Goal: Information Seeking & Learning: Learn about a topic

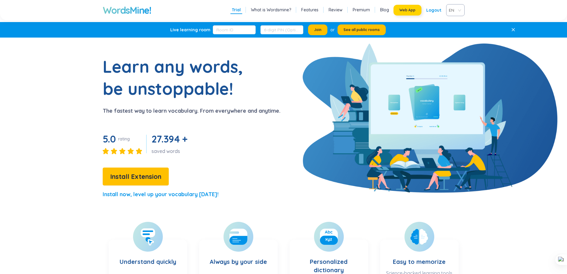
click at [408, 13] on button "Web App" at bounding box center [407, 10] width 28 height 11
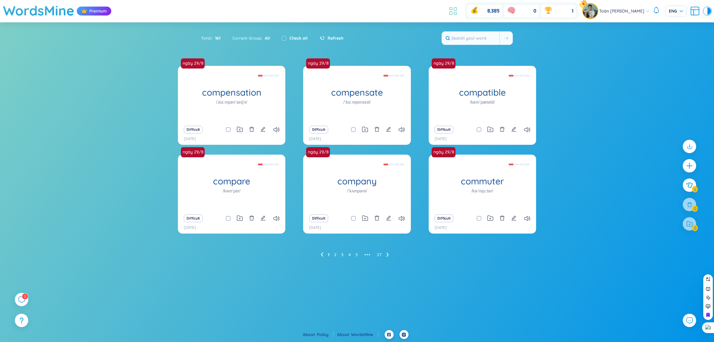
click at [454, 11] on icon at bounding box center [455, 8] width 3 height 3
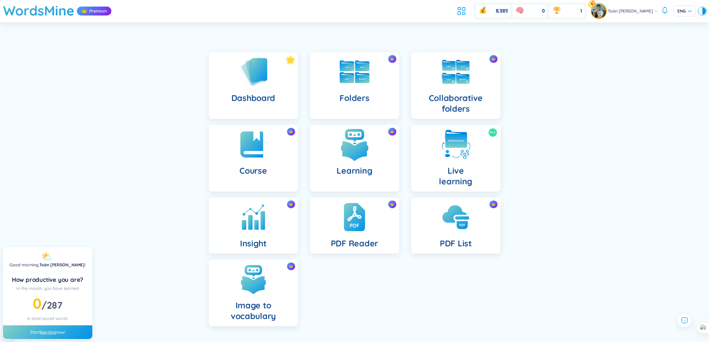
click at [350, 164] on div "Learning" at bounding box center [354, 158] width 89 height 67
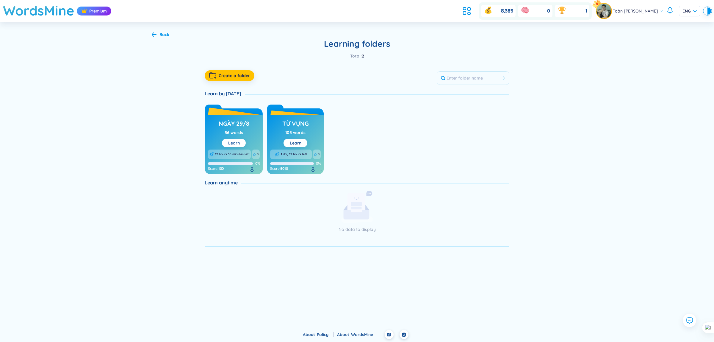
click at [238, 139] on button "Learn" at bounding box center [234, 143] width 24 height 8
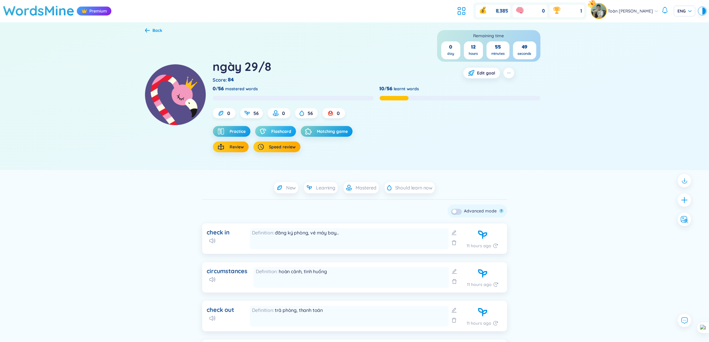
click at [274, 129] on span "Flashcard" at bounding box center [281, 131] width 20 height 6
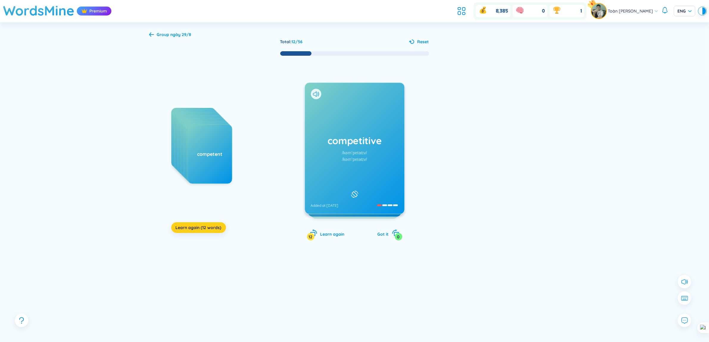
click at [201, 225] on span "Learn again (12 words)" at bounding box center [199, 227] width 46 height 6
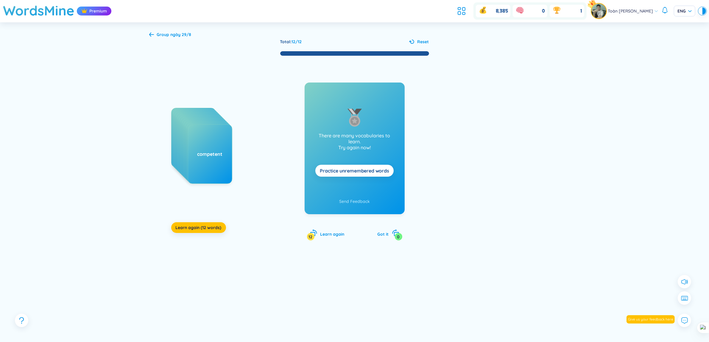
click at [206, 219] on div "commence commission committee commonly commute commuter company compare compati…" at bounding box center [215, 167] width 89 height 119
click at [211, 222] on div "commence commission committee commonly commute commuter company compare compati…" at bounding box center [215, 167] width 89 height 119
click at [215, 226] on span "Learn again (12 words)" at bounding box center [199, 227] width 46 height 6
click at [217, 232] on button "Learn again (12 words)" at bounding box center [198, 227] width 55 height 11
click at [206, 224] on button "Learn again (12 words)" at bounding box center [198, 227] width 55 height 11
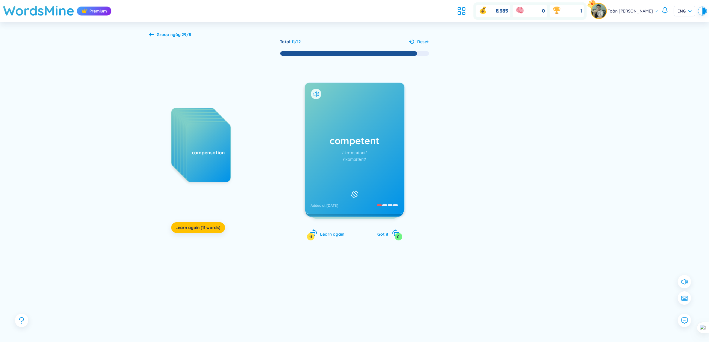
click at [325, 171] on div "competent /ˈkɑːmpɪtənt/ /ˈkɒmpɪtənt/ Added at [DATE]" at bounding box center [354, 148] width 99 height 131
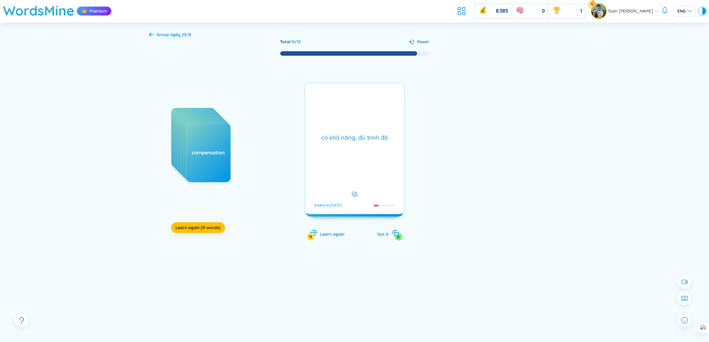
click at [325, 171] on div "competent /ˈkɑːmpɪtənt/ /ˈkɒmpɪtənt/ Added at [DATE] có khả năng, đủ trình độ A…" at bounding box center [354, 148] width 100 height 132
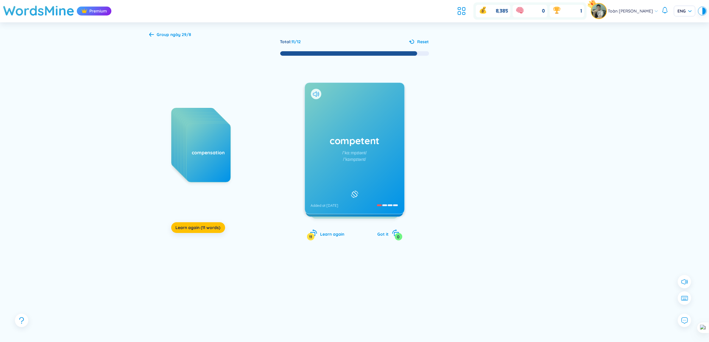
click at [325, 171] on div "competent /ˈkɑːmpɪtənt/ /ˈkɒmpɪtənt/ Added at [DATE]" at bounding box center [354, 148] width 99 height 131
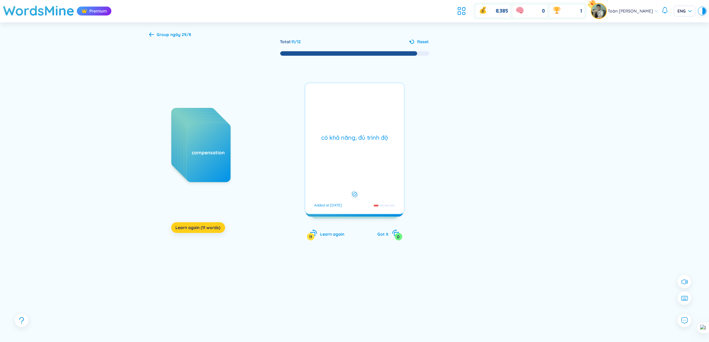
click at [218, 226] on span "Learn again (11 words)" at bounding box center [198, 227] width 45 height 6
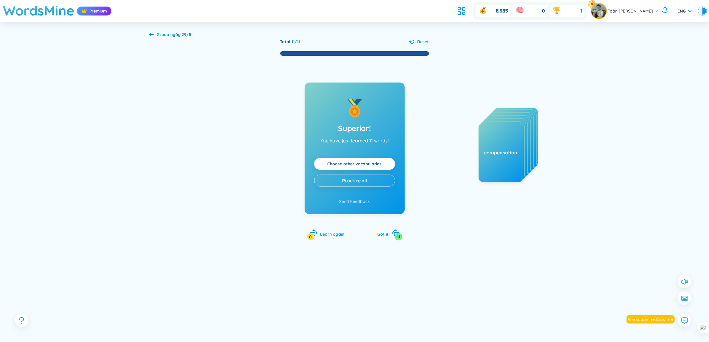
click at [354, 166] on link "Choose other vocabularies" at bounding box center [354, 163] width 54 height 7
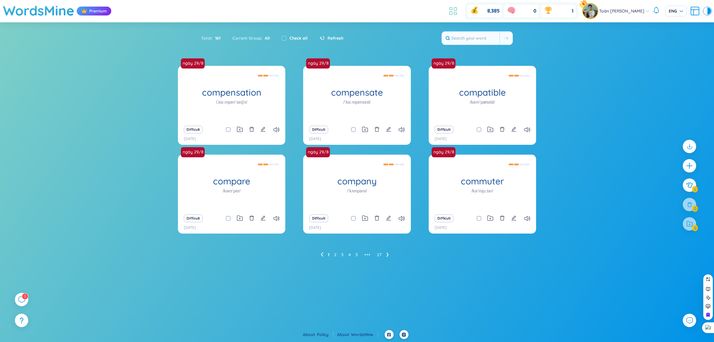
click at [451, 14] on icon at bounding box center [453, 11] width 11 height 11
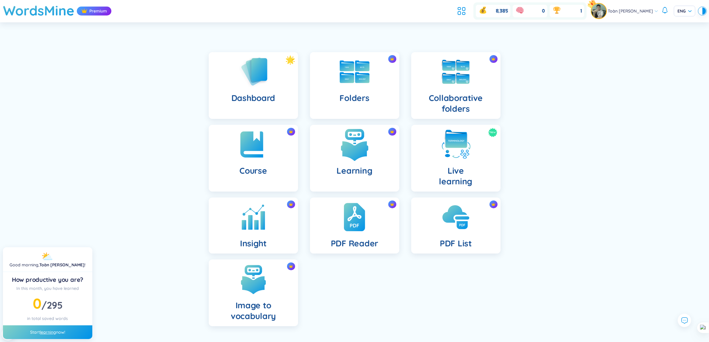
click at [347, 155] on img at bounding box center [354, 144] width 33 height 33
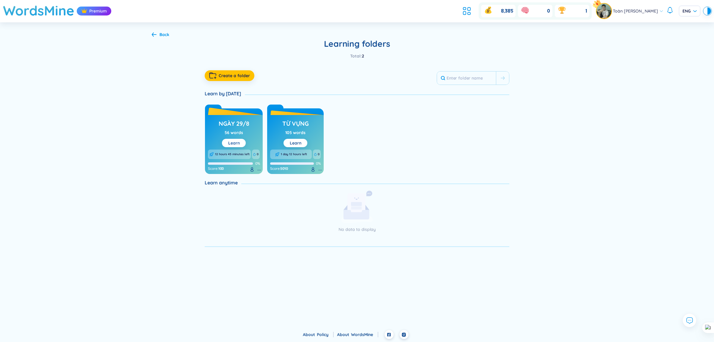
click at [243, 143] on button "Learn" at bounding box center [234, 143] width 24 height 8
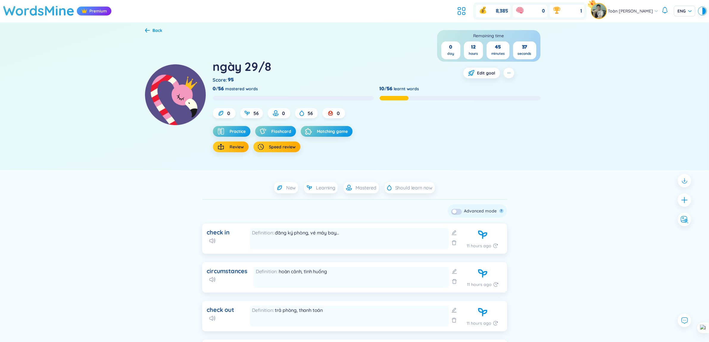
click at [456, 209] on div "button" at bounding box center [454, 211] width 4 height 4
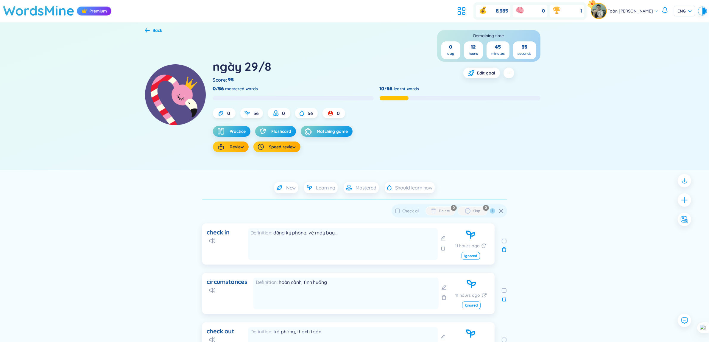
click at [398, 211] on input "Check all" at bounding box center [397, 210] width 5 height 5
checkbox input "true"
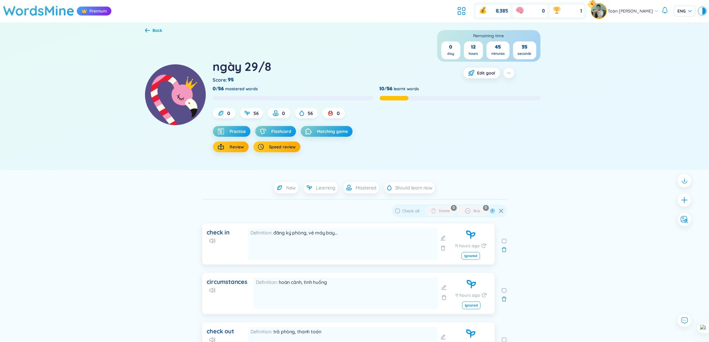
checkbox input "true"
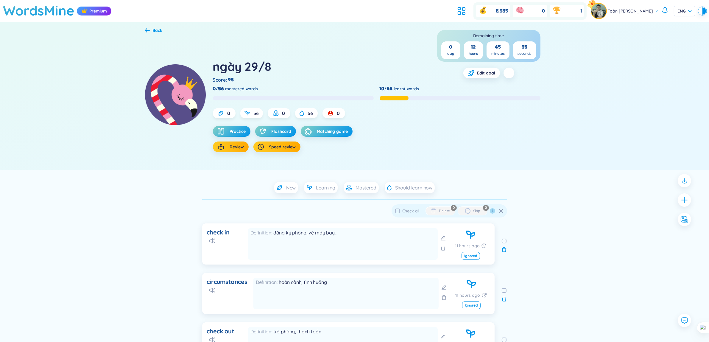
checkbox input "true"
click at [398, 211] on input "Check all" at bounding box center [397, 210] width 5 height 5
checkbox input "false"
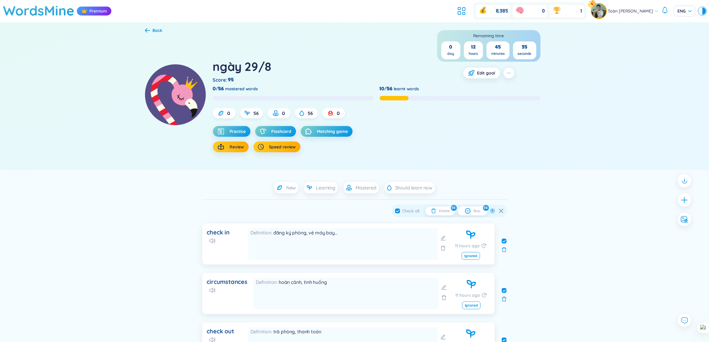
checkbox input "false"
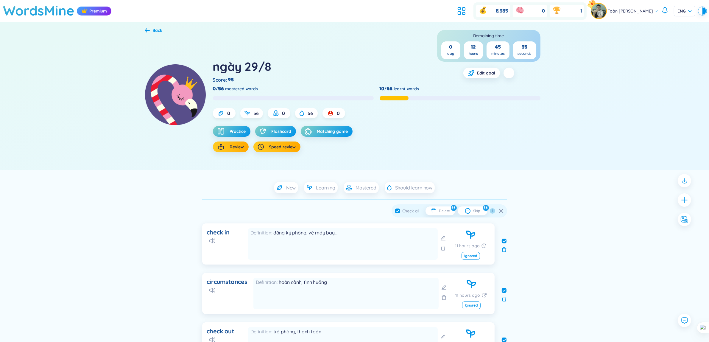
checkbox input "false"
click at [503, 162] on div "ngày 29/8 Score : 95 Remaining time 0 day 12 hours 45 minutes 34 seconds Edit g…" at bounding box center [354, 102] width 419 height 136
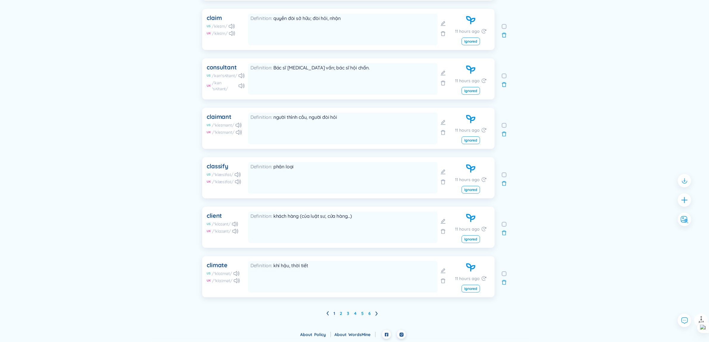
scroll to position [413, 0]
click at [340, 316] on link "2" at bounding box center [341, 313] width 2 height 9
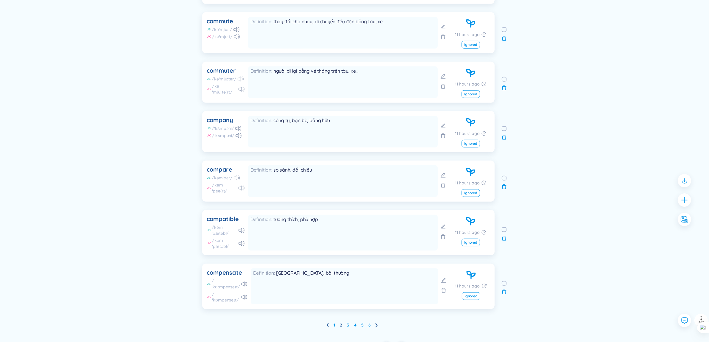
scroll to position [421, 0]
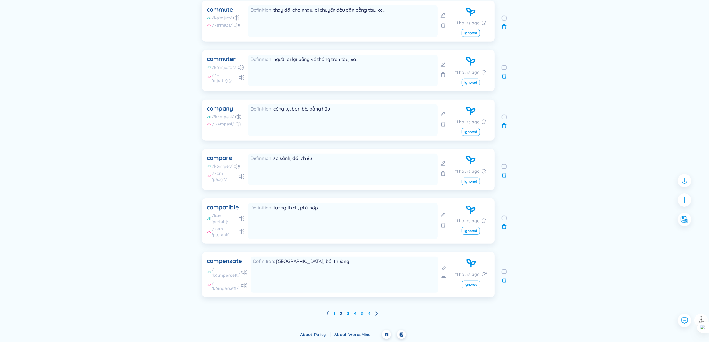
click at [375, 316] on li at bounding box center [376, 313] width 2 height 10
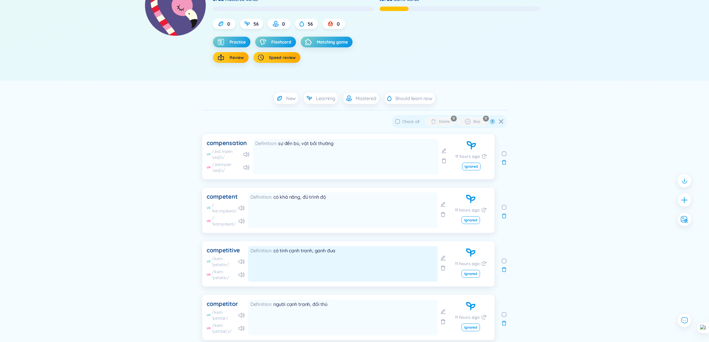
scroll to position [164, 0]
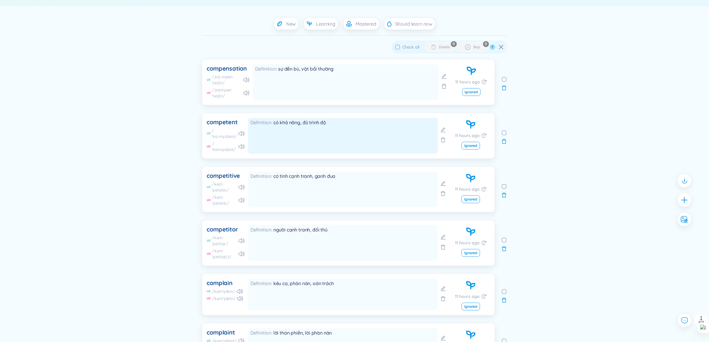
click at [281, 144] on div "Definition có khả năng, đủ trình độ" at bounding box center [343, 136] width 190 height 36
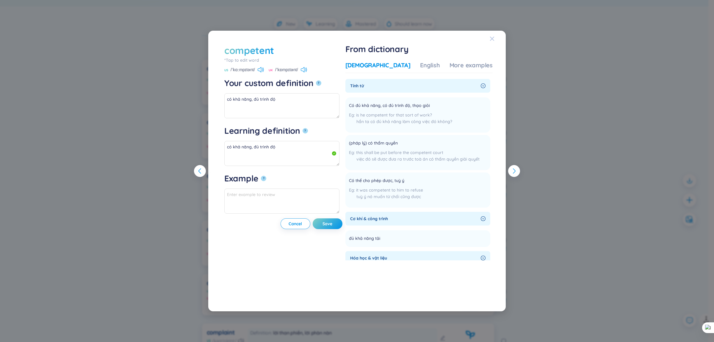
click at [495, 43] on span "Close" at bounding box center [498, 39] width 16 height 16
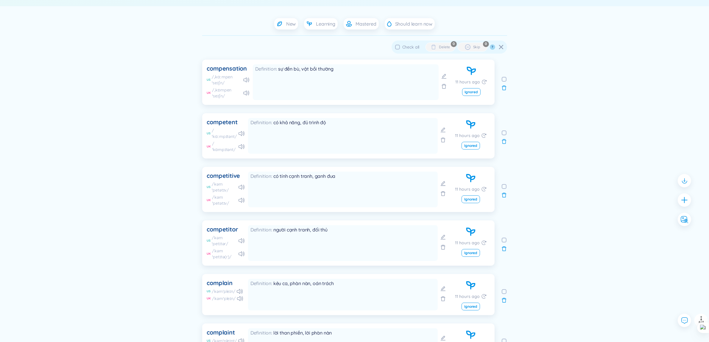
click at [504, 185] on input "checkbox" at bounding box center [504, 186] width 5 height 5
checkbox input "true"
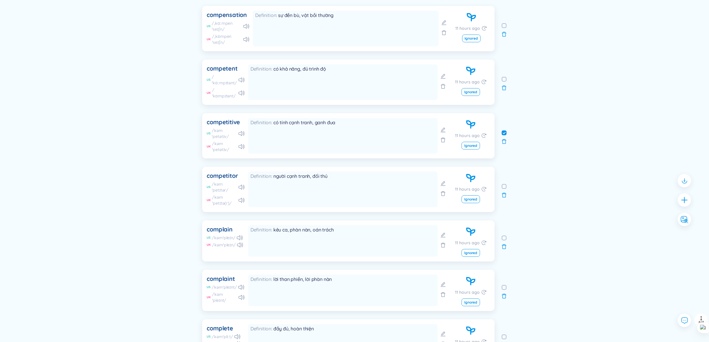
scroll to position [275, 0]
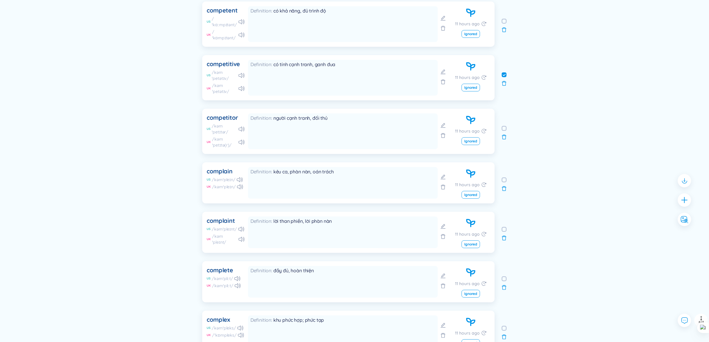
click at [502, 129] on input "checkbox" at bounding box center [504, 128] width 5 height 5
checkbox input "true"
click at [505, 179] on input "checkbox" at bounding box center [504, 179] width 5 height 5
checkbox input "true"
click at [504, 229] on input "checkbox" at bounding box center [504, 229] width 5 height 5
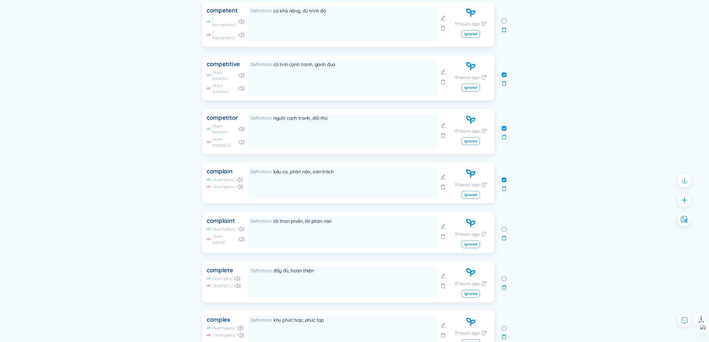
checkbox input "true"
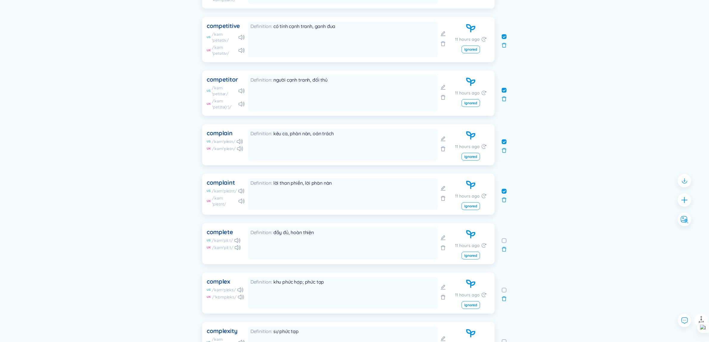
scroll to position [350, 0]
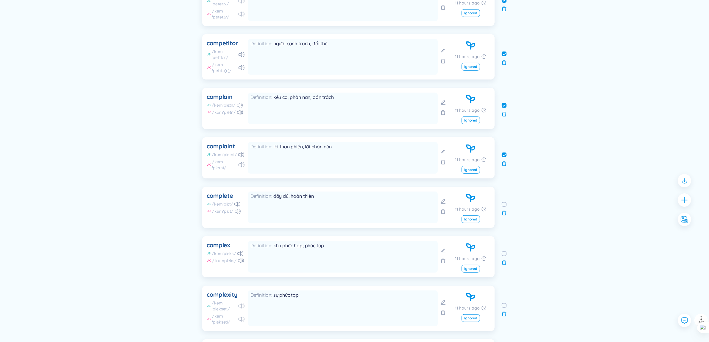
click at [502, 207] on label at bounding box center [504, 204] width 5 height 7
click at [502, 207] on input "checkbox" at bounding box center [504, 204] width 5 height 5
checkbox input "true"
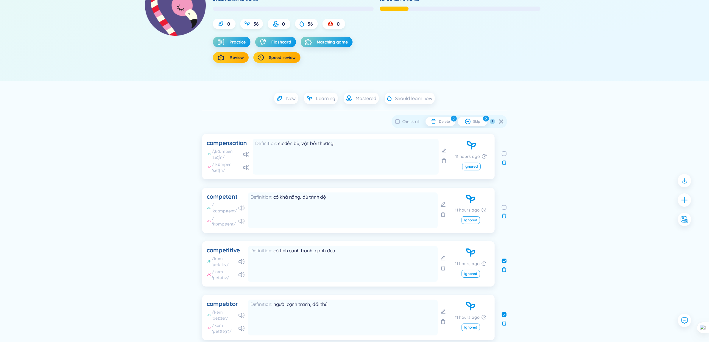
scroll to position [0, 0]
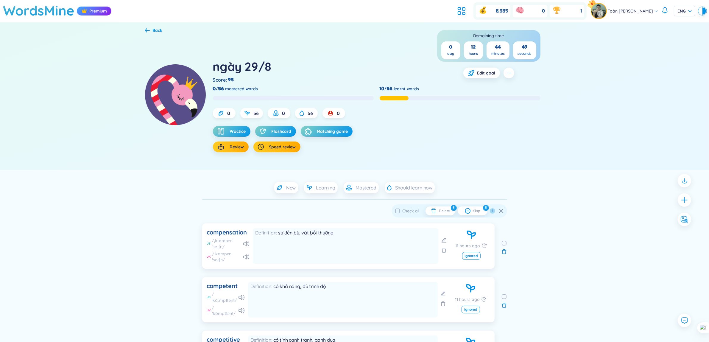
click at [404, 210] on span "Check all" at bounding box center [410, 210] width 17 height 5
click at [400, 210] on input "Check all" at bounding box center [397, 210] width 5 height 5
checkbox input "true"
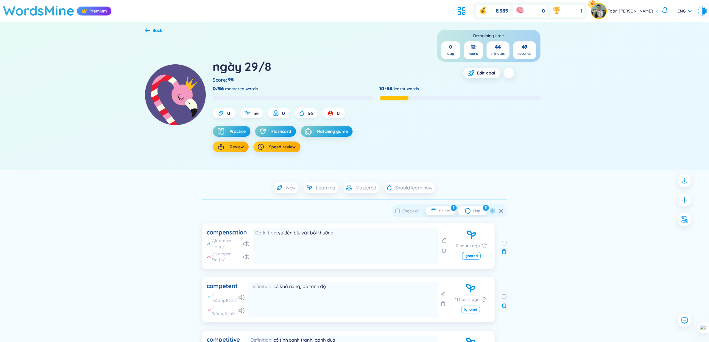
checkbox input "true"
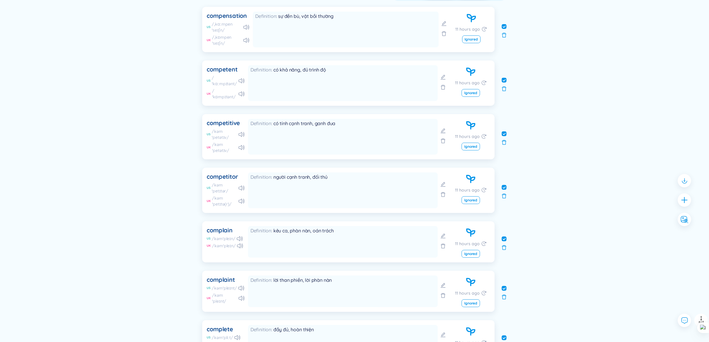
scroll to position [149, 0]
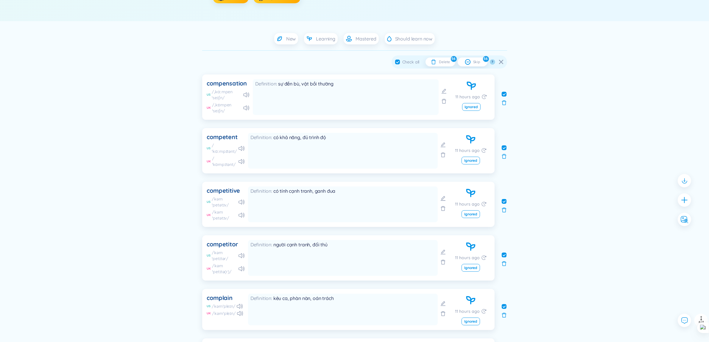
click at [505, 94] on input "checkbox" at bounding box center [504, 94] width 5 height 5
checkbox input "false"
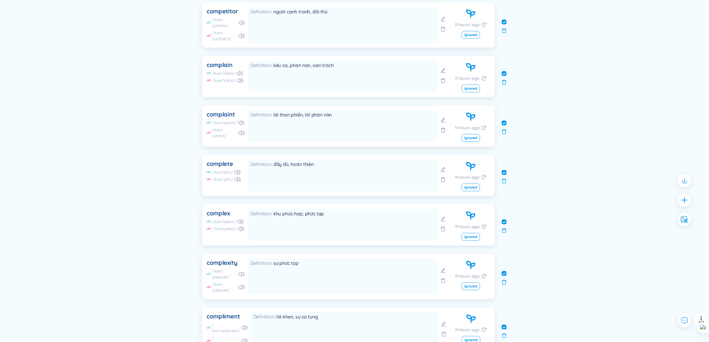
scroll to position [438, 0]
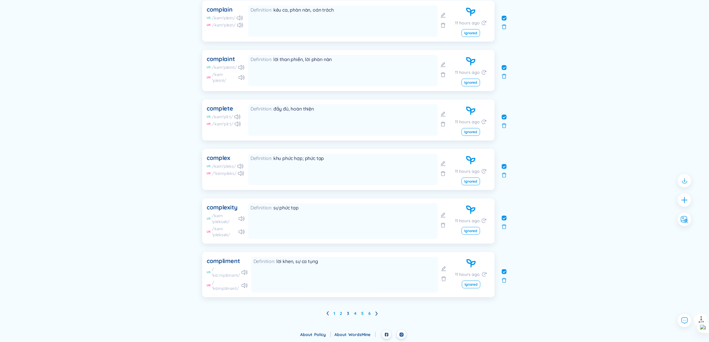
click at [353, 313] on ul "1 2 3 4 5 6" at bounding box center [354, 313] width 56 height 10
click at [356, 313] on link "4" at bounding box center [355, 313] width 2 height 9
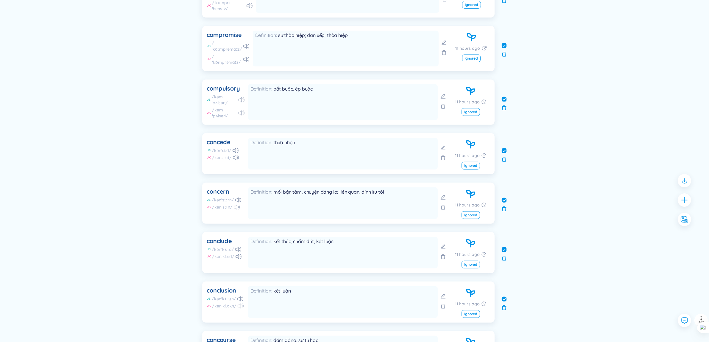
scroll to position [421, 0]
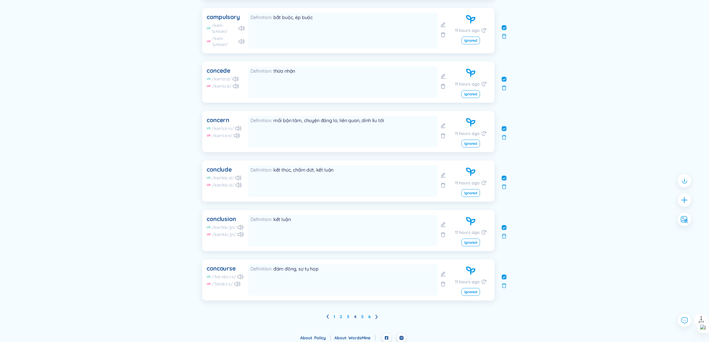
click at [362, 318] on ul "1 2 3 4 5 6" at bounding box center [354, 317] width 56 height 10
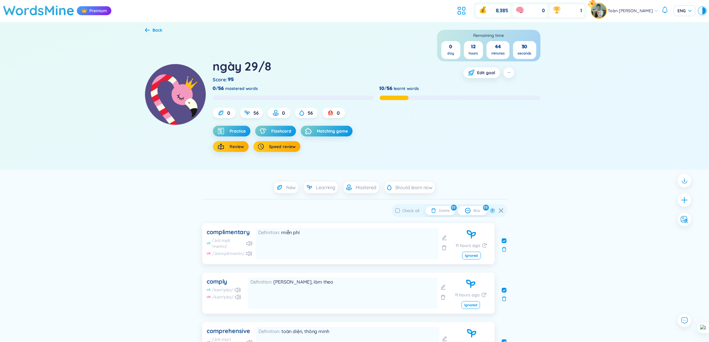
scroll to position [0, 0]
click at [403, 210] on span "Check all" at bounding box center [410, 210] width 17 height 5
click at [400, 210] on input "Check all" at bounding box center [397, 210] width 5 height 5
click at [403, 210] on span "Check all" at bounding box center [410, 210] width 17 height 5
click at [400, 210] on input "Check all" at bounding box center [397, 210] width 5 height 5
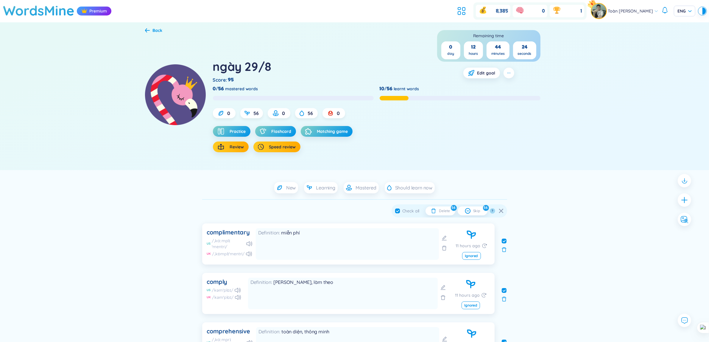
checkbox input "false"
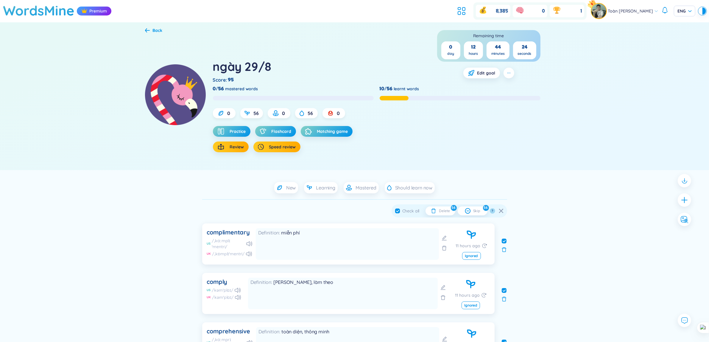
checkbox input "false"
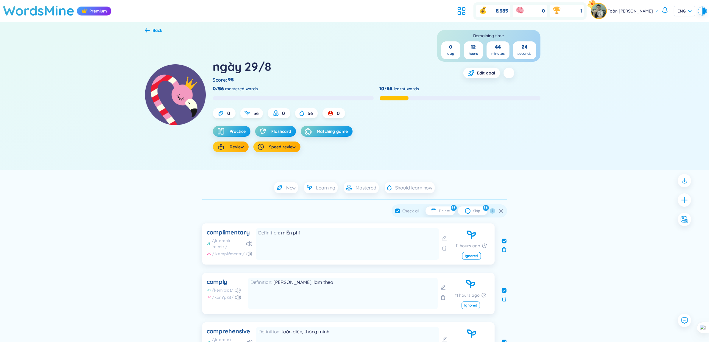
checkbox input "false"
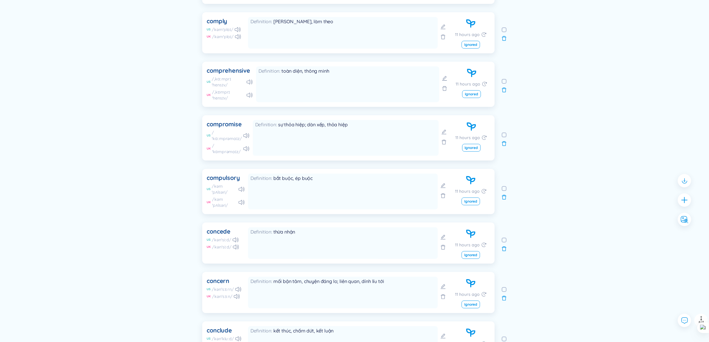
scroll to position [421, 0]
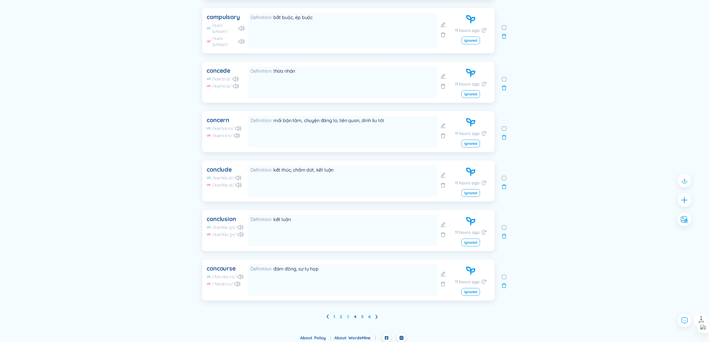
click at [348, 316] on link "3" at bounding box center [348, 316] width 2 height 9
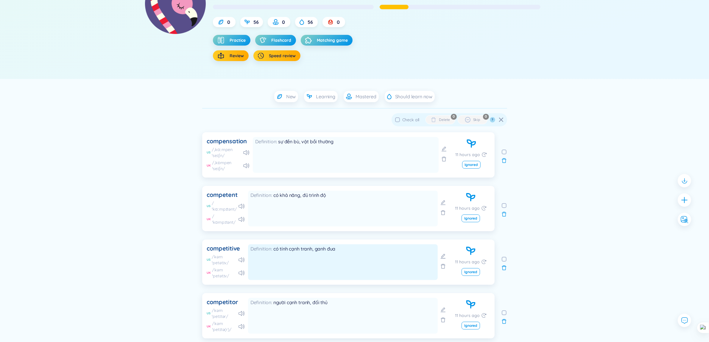
scroll to position [89, 0]
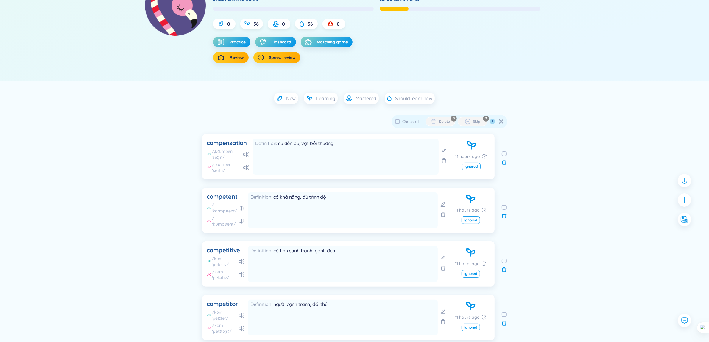
click at [502, 207] on input "checkbox" at bounding box center [504, 207] width 5 height 5
checkbox input "true"
click at [501, 260] on div at bounding box center [504, 265] width 6 height 48
click at [502, 260] on input "checkbox" at bounding box center [504, 260] width 5 height 5
checkbox input "true"
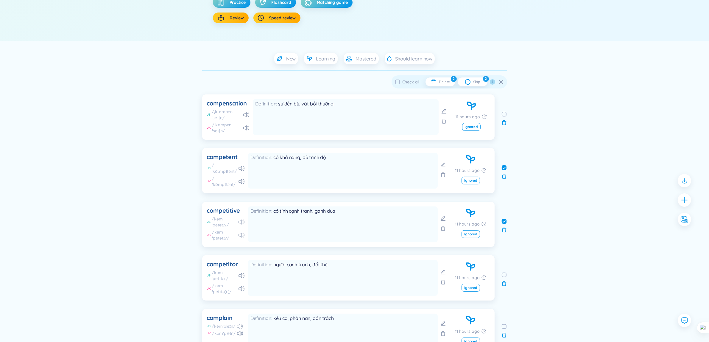
scroll to position [164, 0]
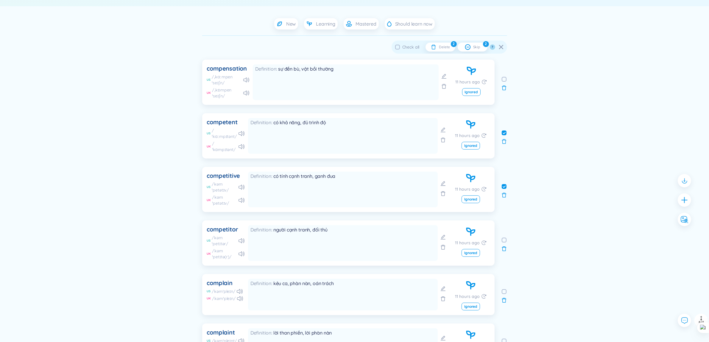
click at [504, 241] on input "checkbox" at bounding box center [504, 240] width 5 height 5
checkbox input "true"
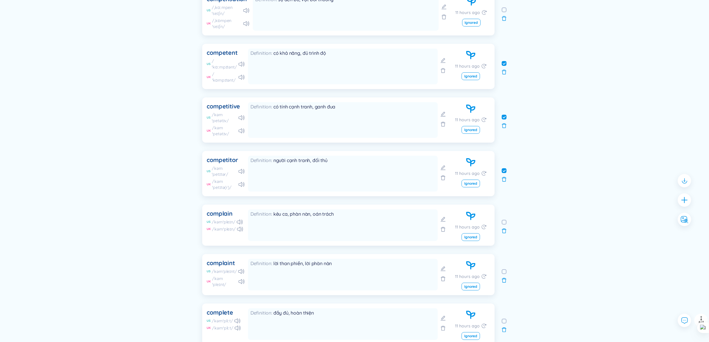
scroll to position [238, 0]
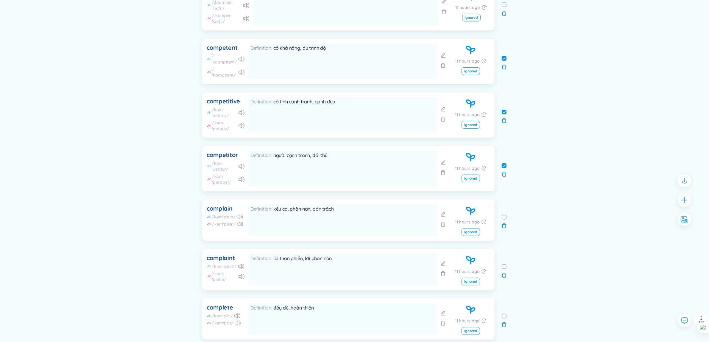
click at [503, 219] on label at bounding box center [504, 217] width 5 height 7
click at [503, 219] on input "checkbox" at bounding box center [504, 217] width 5 height 5
checkbox input "true"
click at [504, 267] on input "checkbox" at bounding box center [504, 266] width 5 height 5
checkbox input "true"
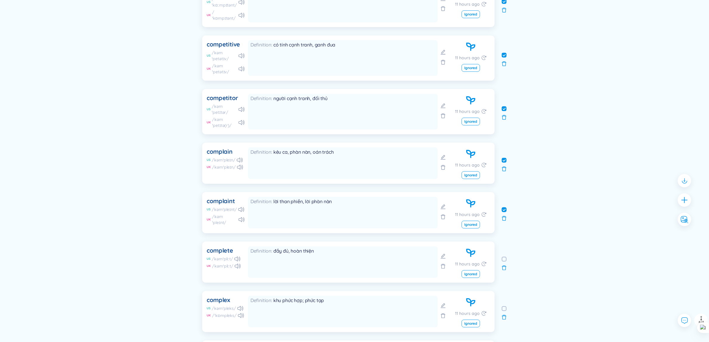
scroll to position [350, 0]
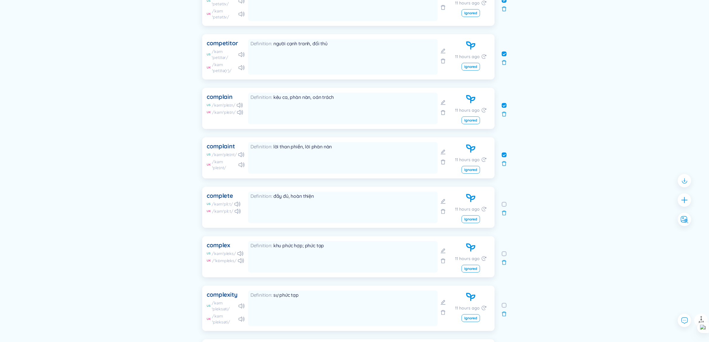
click at [502, 205] on input "checkbox" at bounding box center [504, 204] width 5 height 5
checkbox input "true"
click at [502, 254] on input "checkbox" at bounding box center [504, 253] width 5 height 5
checkbox input "true"
click at [505, 306] on input "checkbox" at bounding box center [504, 305] width 5 height 5
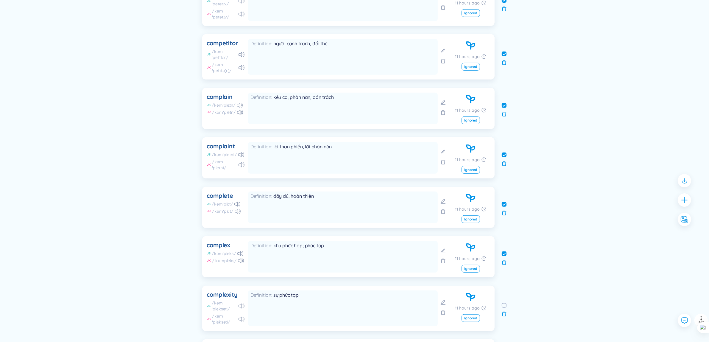
checkbox input "true"
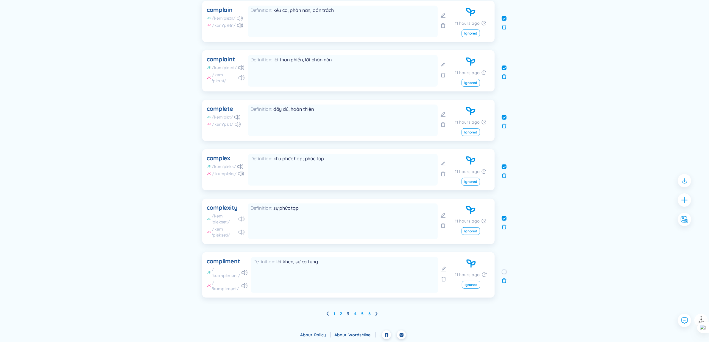
scroll to position [438, 0]
click at [503, 271] on input "checkbox" at bounding box center [504, 271] width 5 height 5
checkbox input "true"
click at [354, 314] on link "4" at bounding box center [355, 313] width 2 height 9
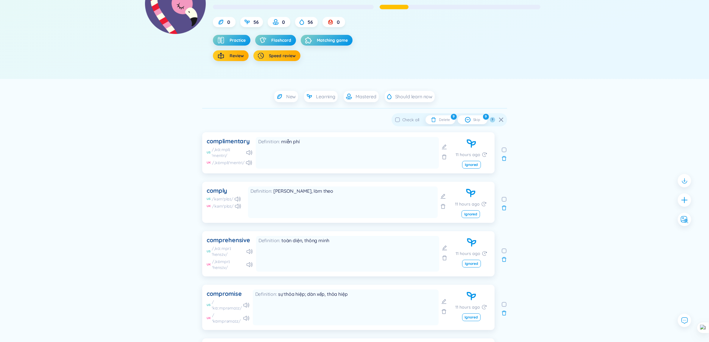
scroll to position [89, 0]
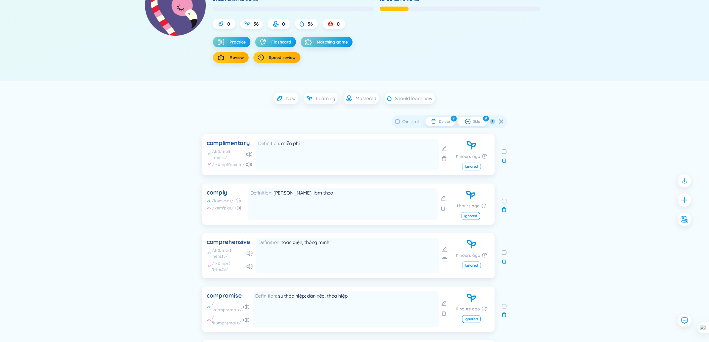
click at [503, 153] on input "checkbox" at bounding box center [504, 151] width 5 height 5
checkbox input "true"
click at [503, 201] on input "checkbox" at bounding box center [504, 201] width 5 height 5
checkbox input "true"
click at [502, 250] on input "checkbox" at bounding box center [504, 252] width 5 height 5
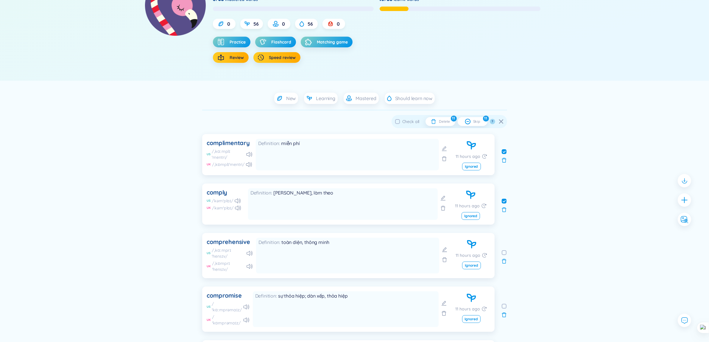
checkbox input "true"
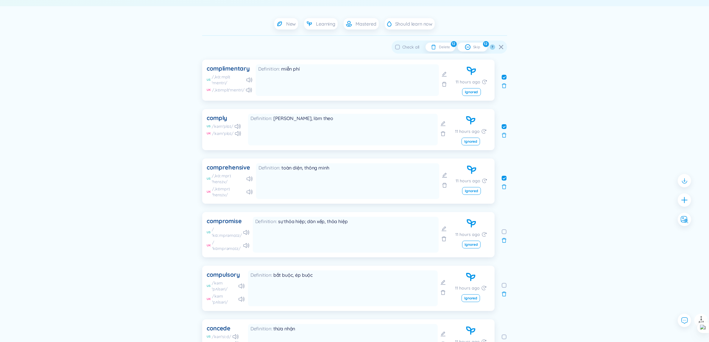
click at [504, 229] on input "checkbox" at bounding box center [504, 231] width 5 height 5
checkbox input "true"
click at [503, 283] on input "checkbox" at bounding box center [504, 285] width 5 height 5
checkbox input "true"
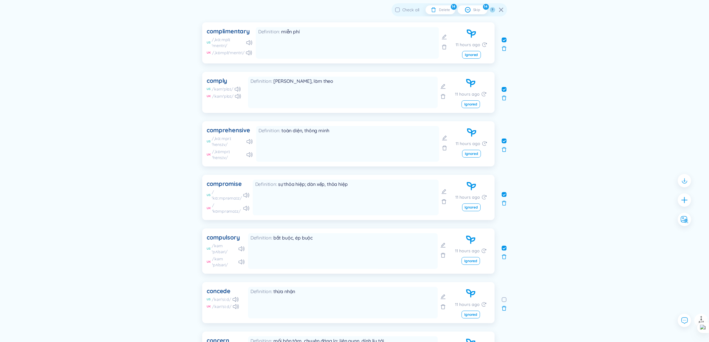
click at [502, 297] on input "checkbox" at bounding box center [504, 299] width 5 height 5
checkbox input "true"
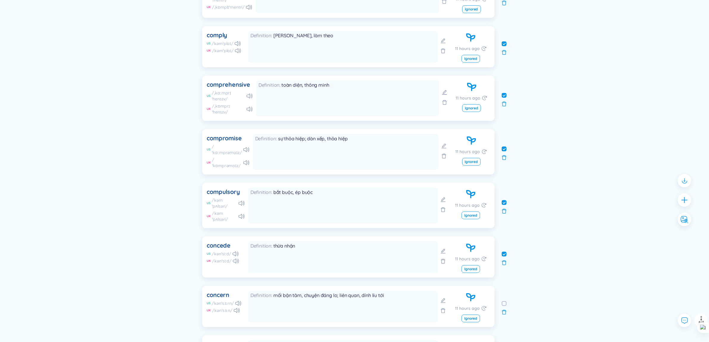
scroll to position [313, 0]
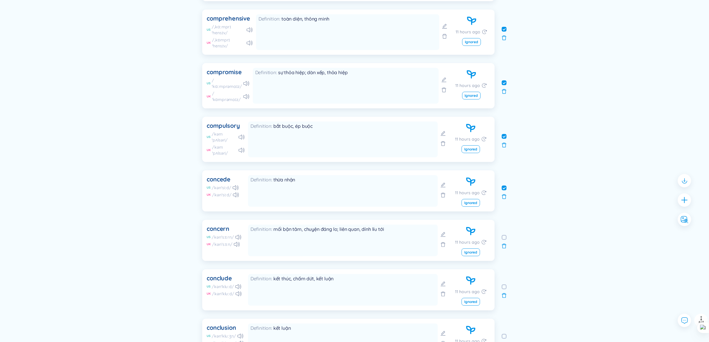
click at [505, 235] on input "checkbox" at bounding box center [504, 237] width 5 height 5
checkbox input "true"
click at [505, 285] on input "checkbox" at bounding box center [504, 286] width 5 height 5
checkbox input "true"
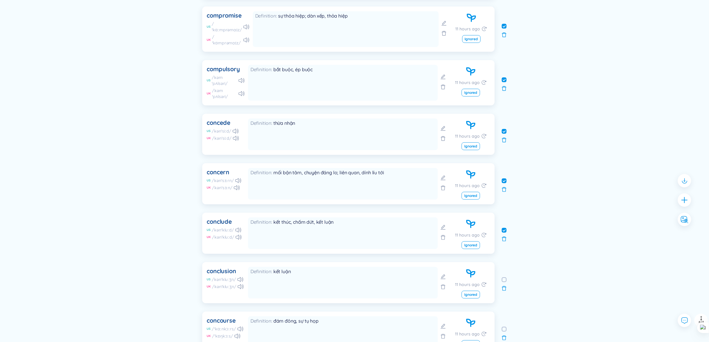
scroll to position [421, 0]
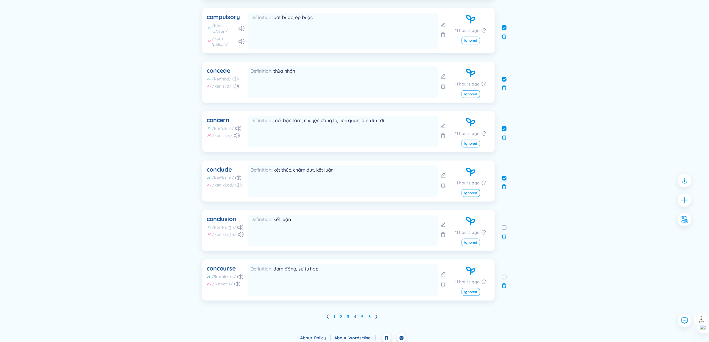
click at [502, 225] on input "checkbox" at bounding box center [504, 227] width 5 height 5
checkbox input "true"
click at [503, 274] on input "checkbox" at bounding box center [504, 276] width 5 height 5
checkbox input "true"
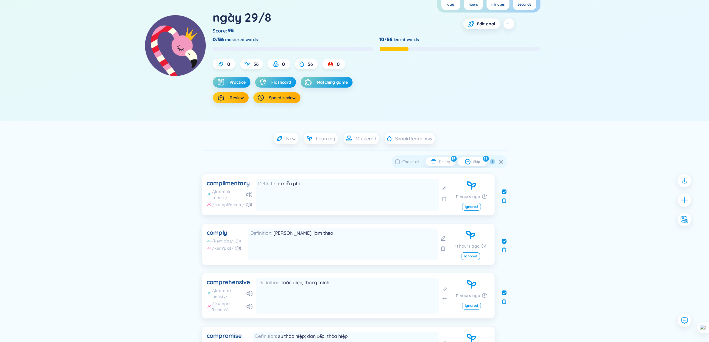
scroll to position [0, 0]
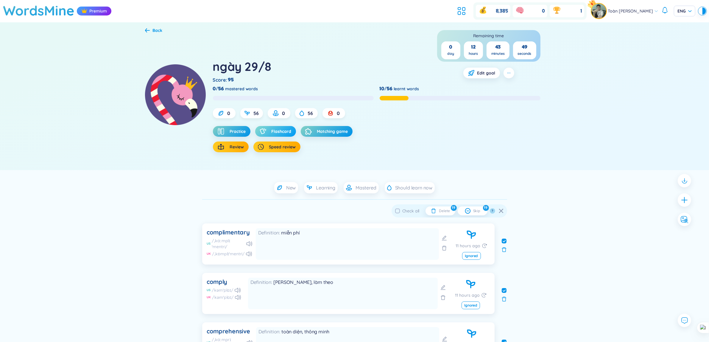
click at [288, 128] on span "Flashcard" at bounding box center [281, 131] width 20 height 6
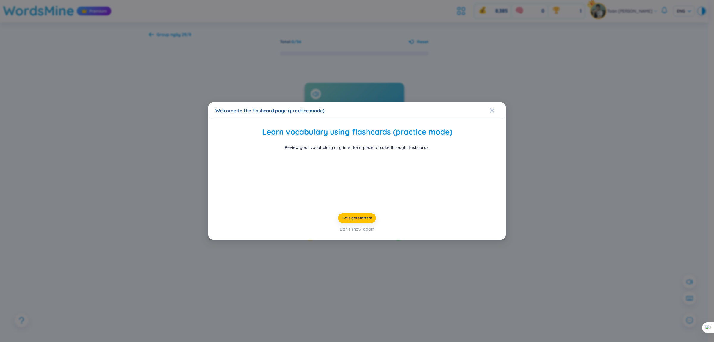
click at [714, 233] on div at bounding box center [714, 171] width 0 height 342
click at [504, 102] on span "Close" at bounding box center [498, 110] width 16 height 16
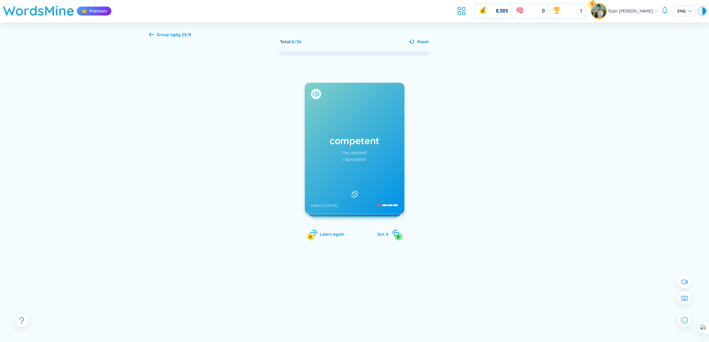
click at [315, 96] on icon at bounding box center [315, 93] width 4 height 5
click at [317, 94] on icon at bounding box center [316, 93] width 6 height 5
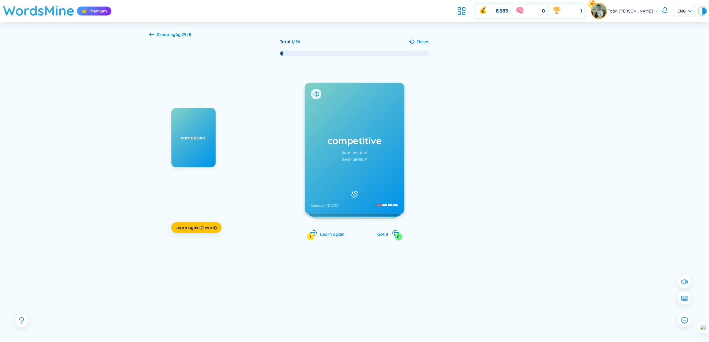
click at [312, 94] on div at bounding box center [316, 94] width 10 height 10
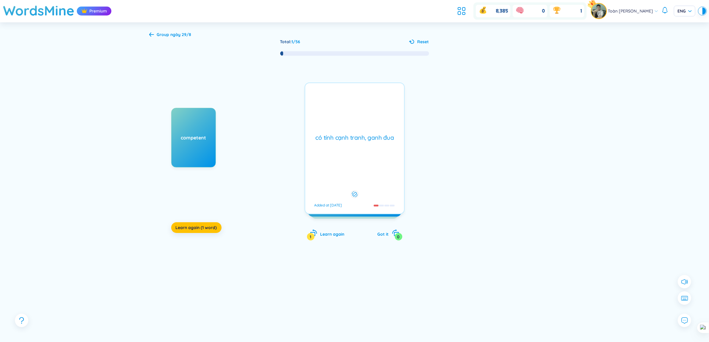
click at [317, 97] on div "có tính cạnh tranh, ganh đua Added at [DATE]" at bounding box center [354, 148] width 100 height 132
